Goal: Complete application form

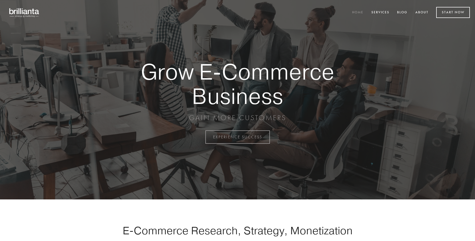
scroll to position [1348, 0]
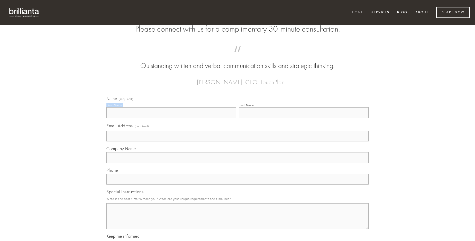
type input "[PERSON_NAME]"
click at [304, 118] on input "Last Name" at bounding box center [304, 112] width 130 height 11
type input "[PERSON_NAME]"
click at [238, 142] on input "Email Address (required)" at bounding box center [237, 136] width 262 height 11
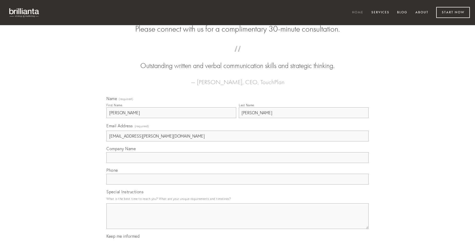
type input "[EMAIL_ADDRESS][PERSON_NAME][DOMAIN_NAME]"
click at [238, 163] on input "Company Name" at bounding box center [237, 158] width 262 height 11
type input "vox"
click at [238, 185] on input "text" at bounding box center [237, 179] width 262 height 11
click at [238, 221] on textarea "Special Instructions" at bounding box center [237, 217] width 262 height 26
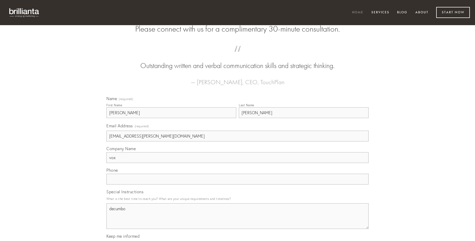
type textarea "decumbo"
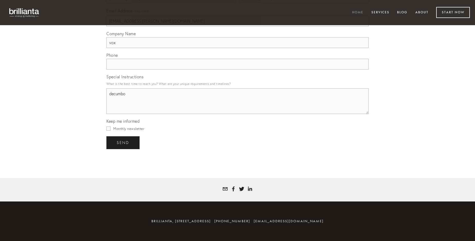
click at [123, 143] on span "send" at bounding box center [123, 143] width 13 height 5
